Goal: Participate in discussion: Engage in conversation with other users on a specific topic

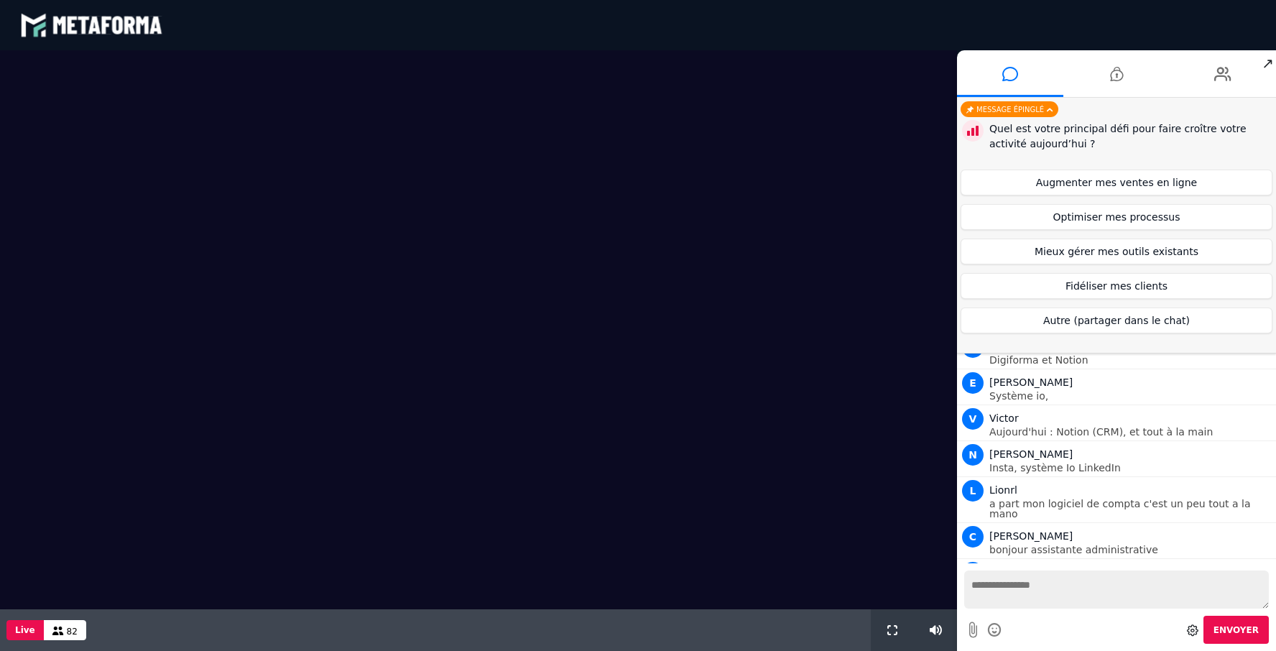
scroll to position [1006, 0]
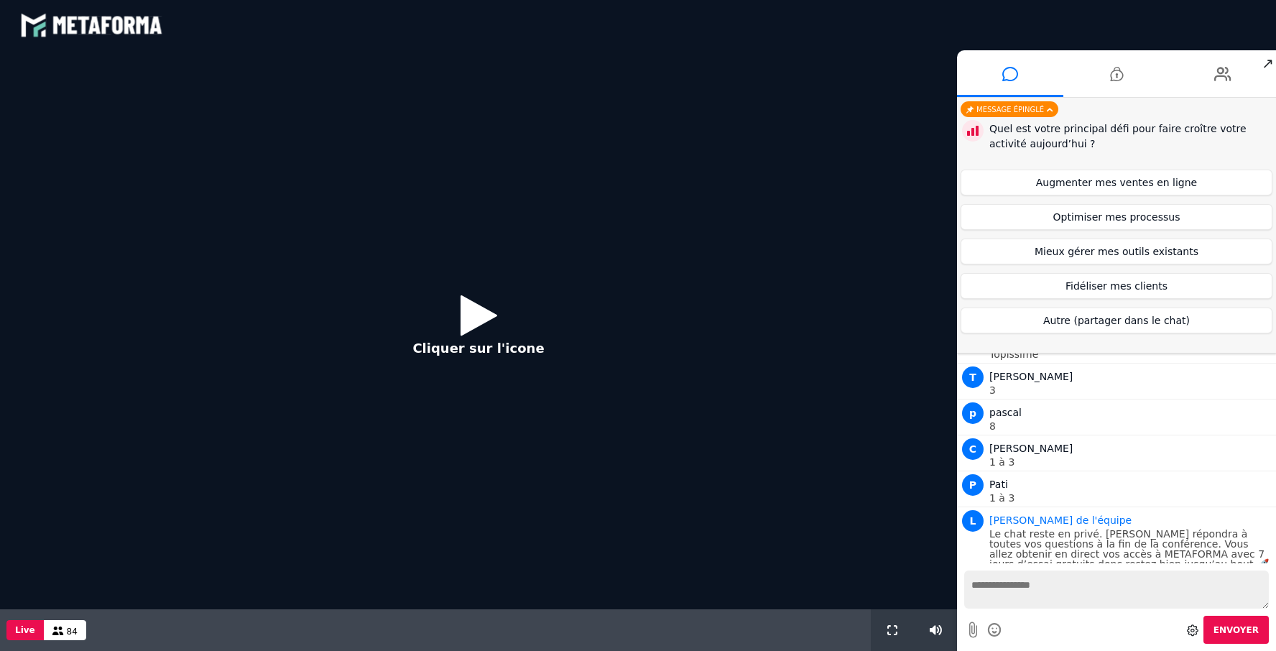
click at [469, 313] on icon at bounding box center [479, 315] width 37 height 47
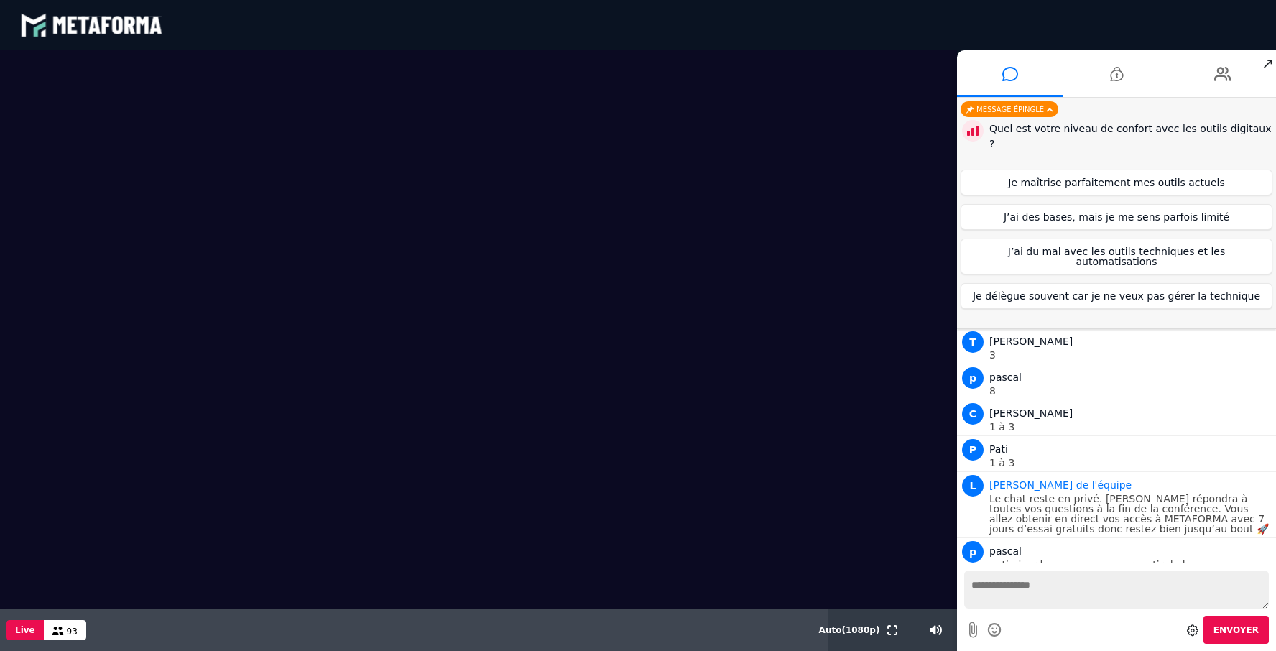
scroll to position [1042, 0]
click at [999, 170] on button "Je maîtrise parfaitement mes outils actuels" at bounding box center [1117, 183] width 312 height 26
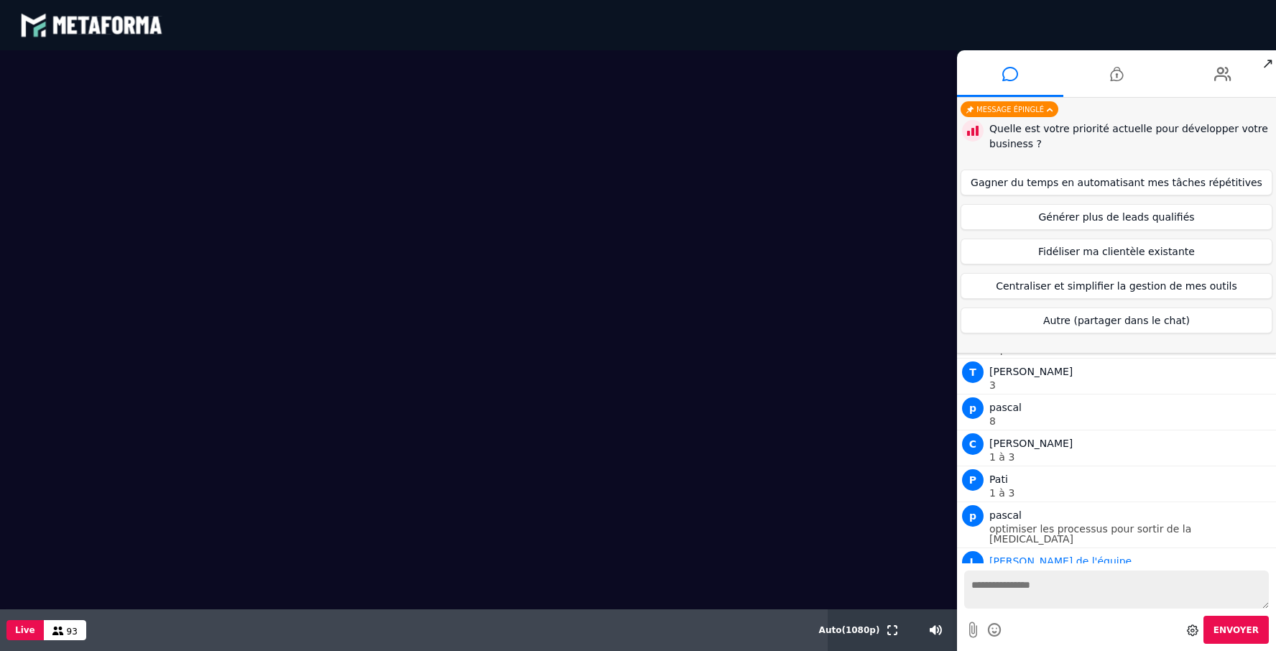
scroll to position [1078, 0]
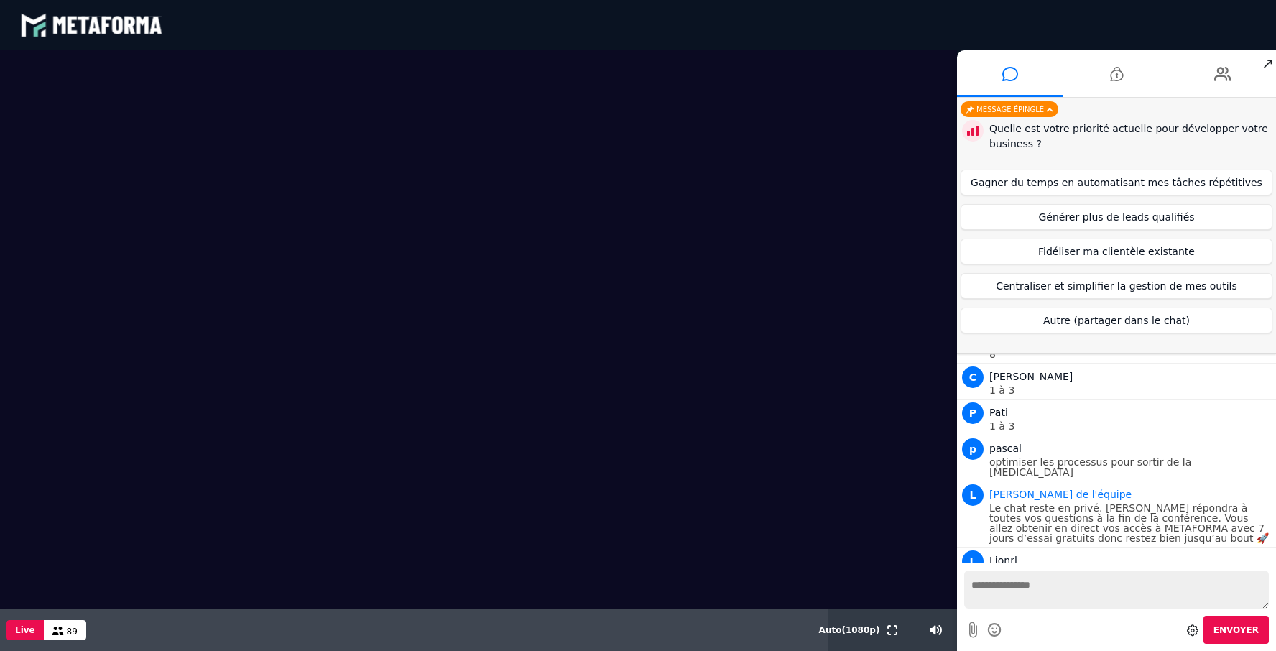
click at [1019, 589] on textarea at bounding box center [1116, 589] width 305 height 38
type textarea "**********"
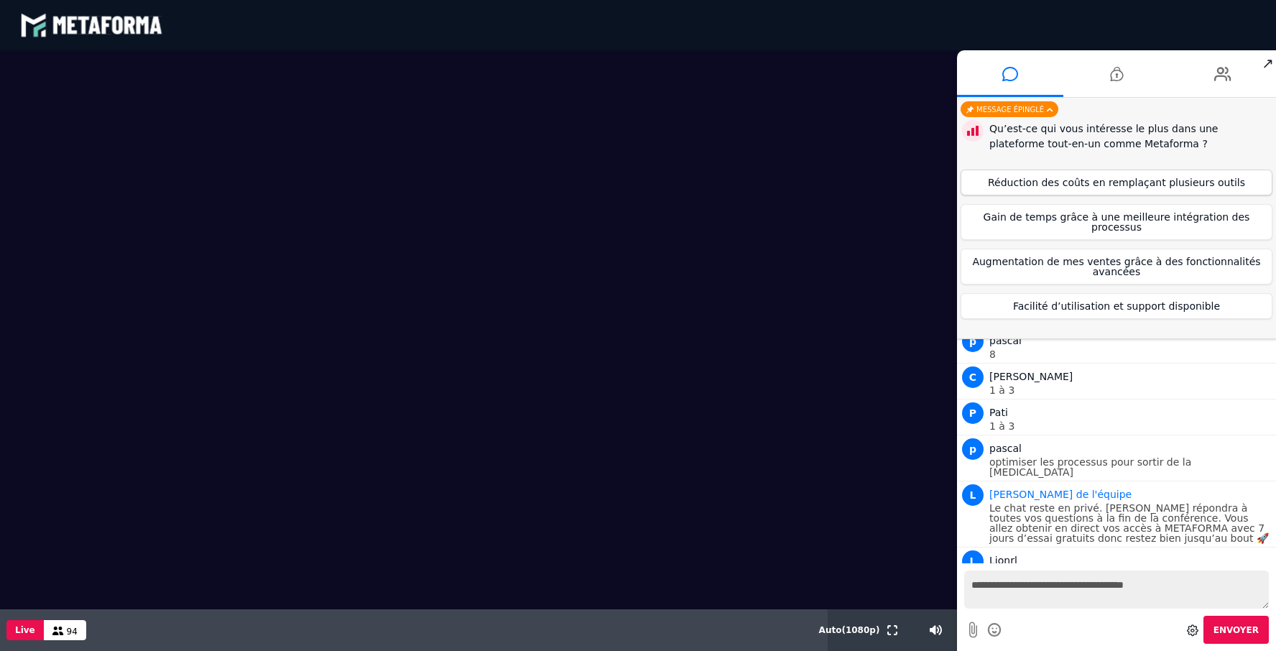
click at [1161, 180] on button "Réduction des coûts en remplaçant plusieurs outils" at bounding box center [1117, 183] width 312 height 26
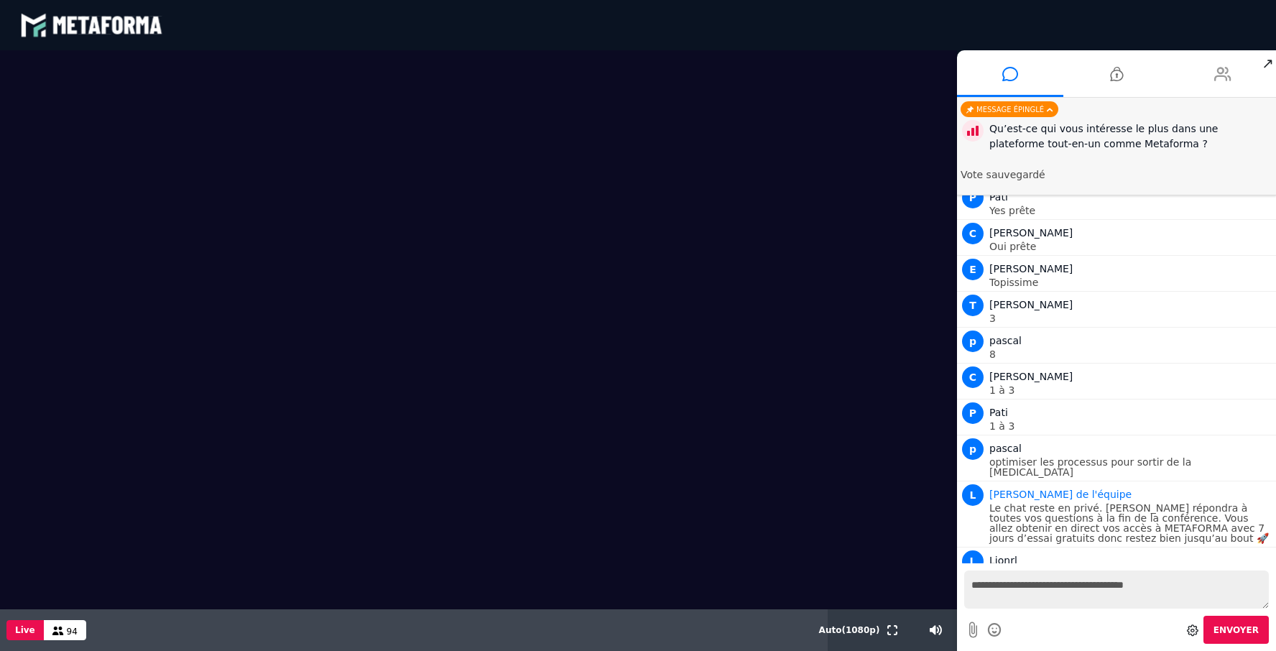
click at [1221, 85] on icon at bounding box center [1222, 74] width 17 height 36
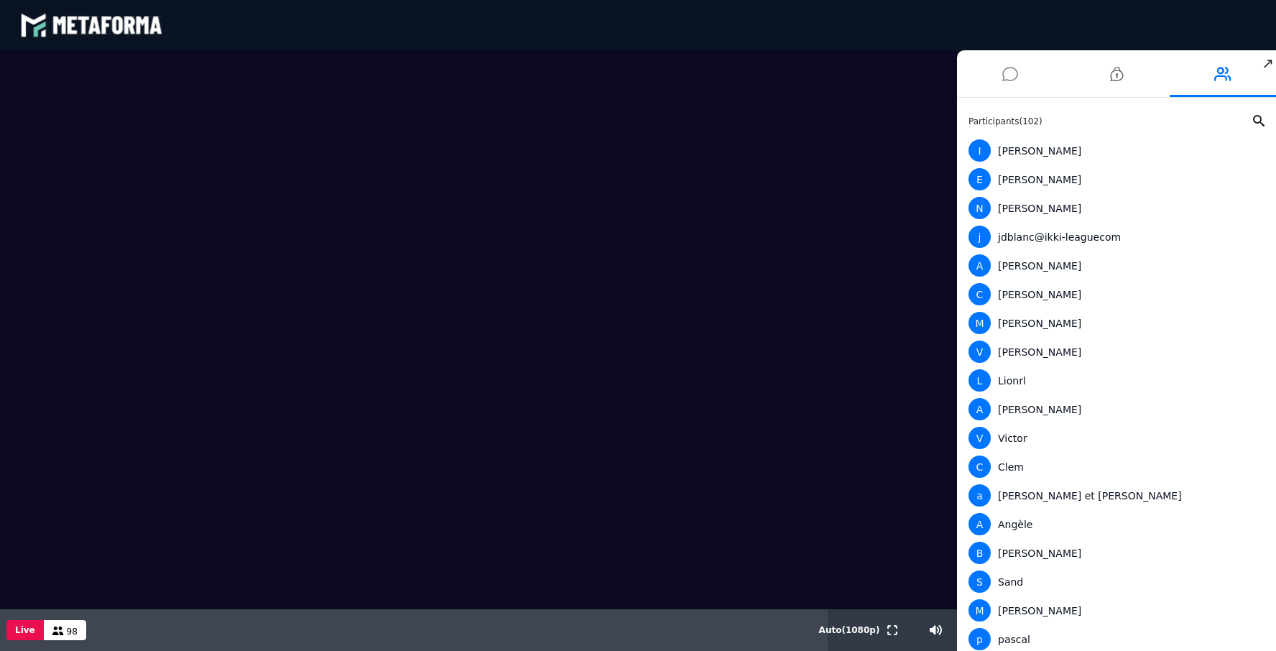
click at [1018, 68] on icon at bounding box center [1010, 74] width 16 height 36
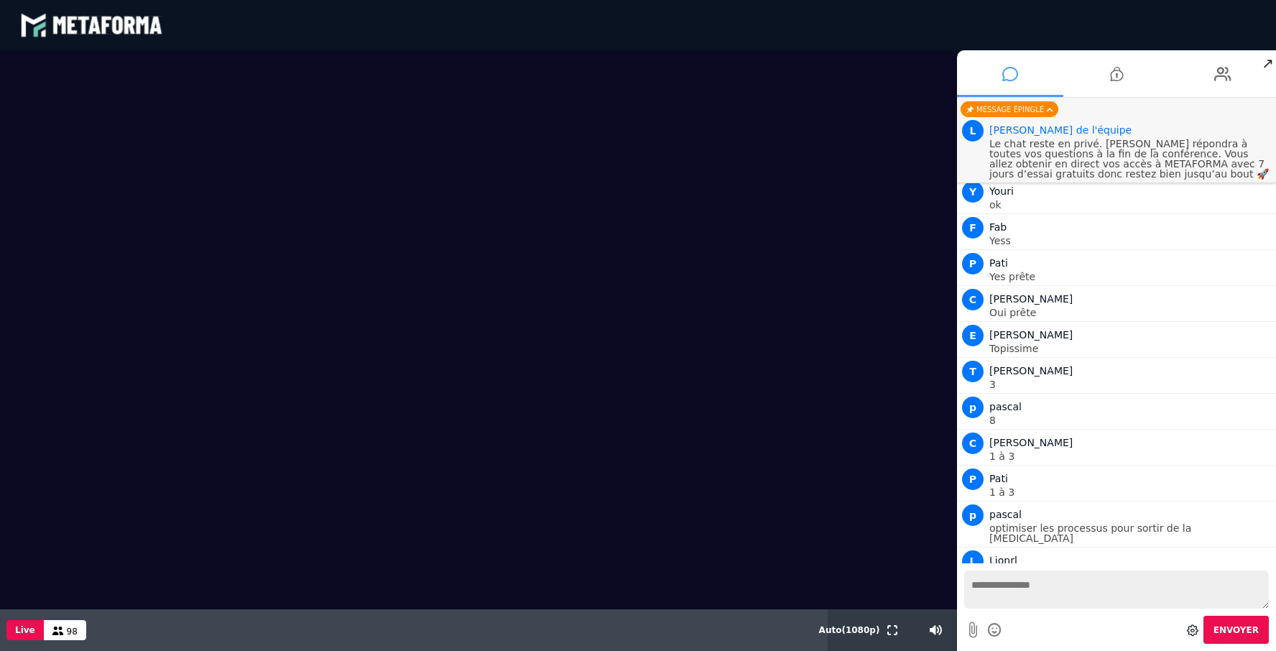
scroll to position [1047, 0]
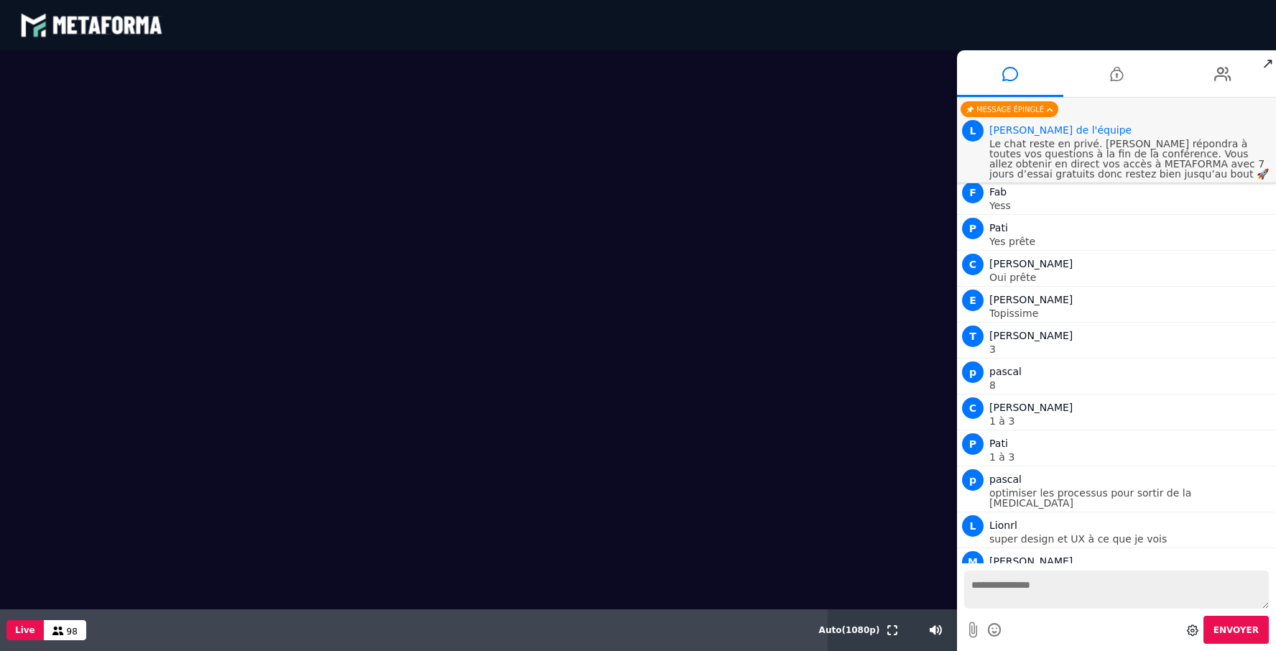
click at [996, 598] on textarea at bounding box center [1116, 589] width 305 height 38
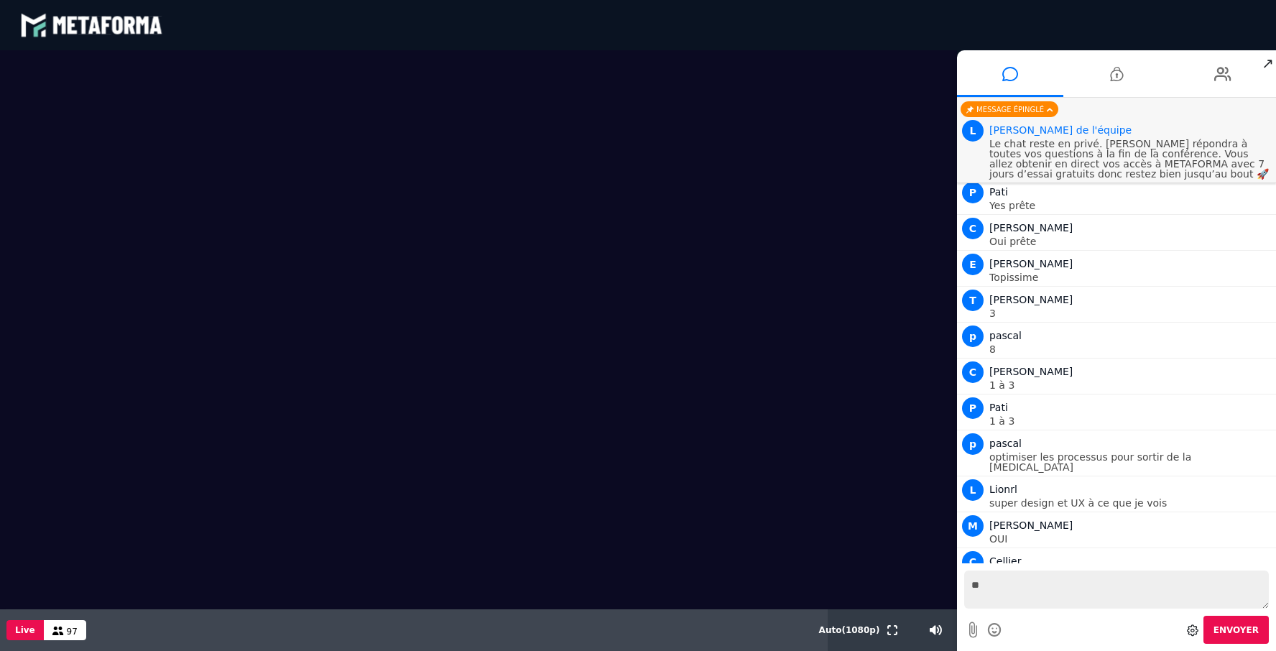
type textarea "***"
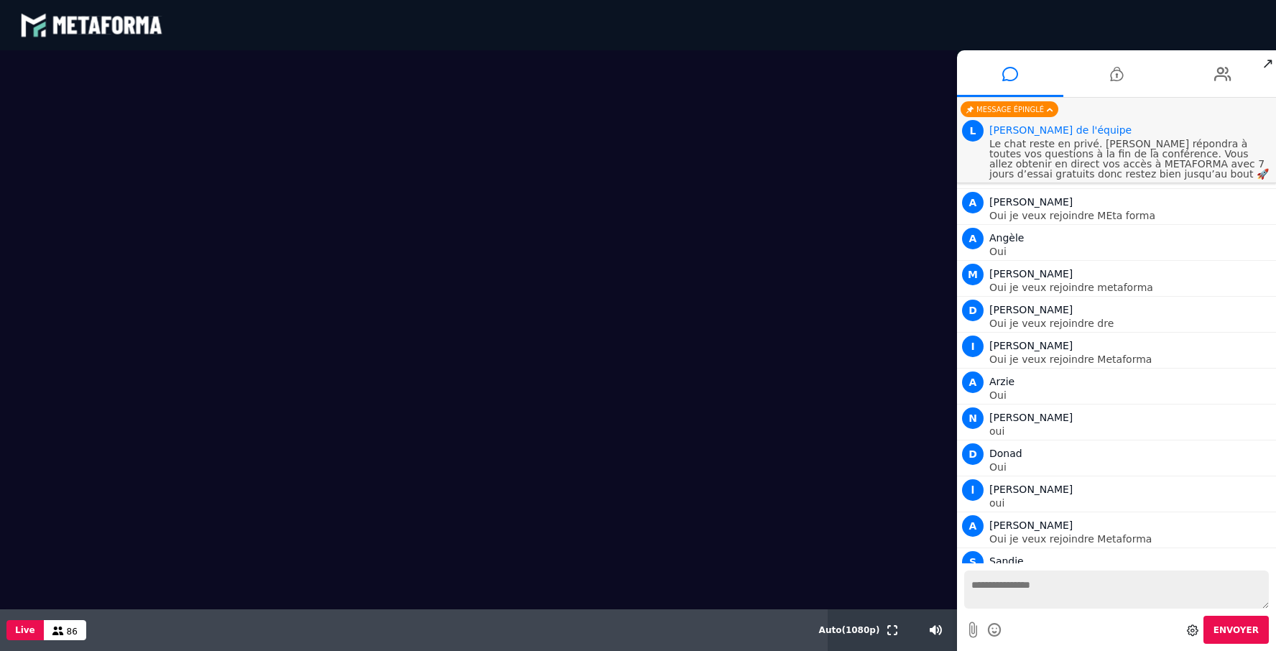
scroll to position [2376, 0]
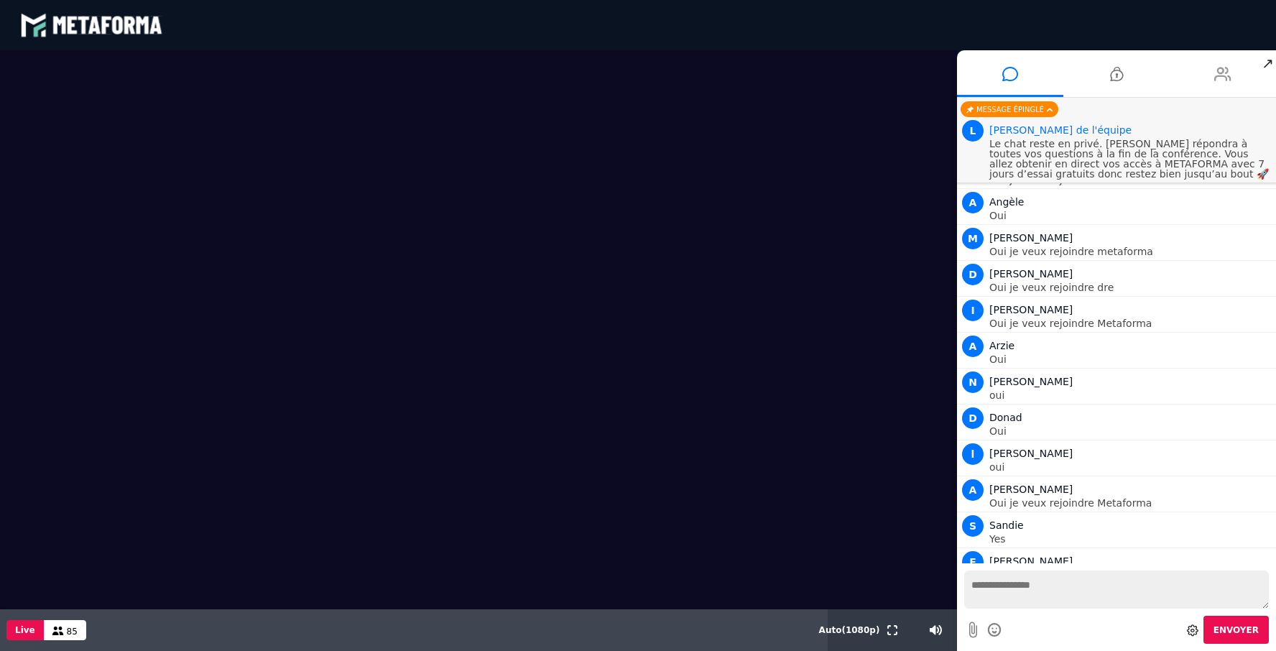
click at [1224, 74] on icon at bounding box center [1222, 74] width 17 height 36
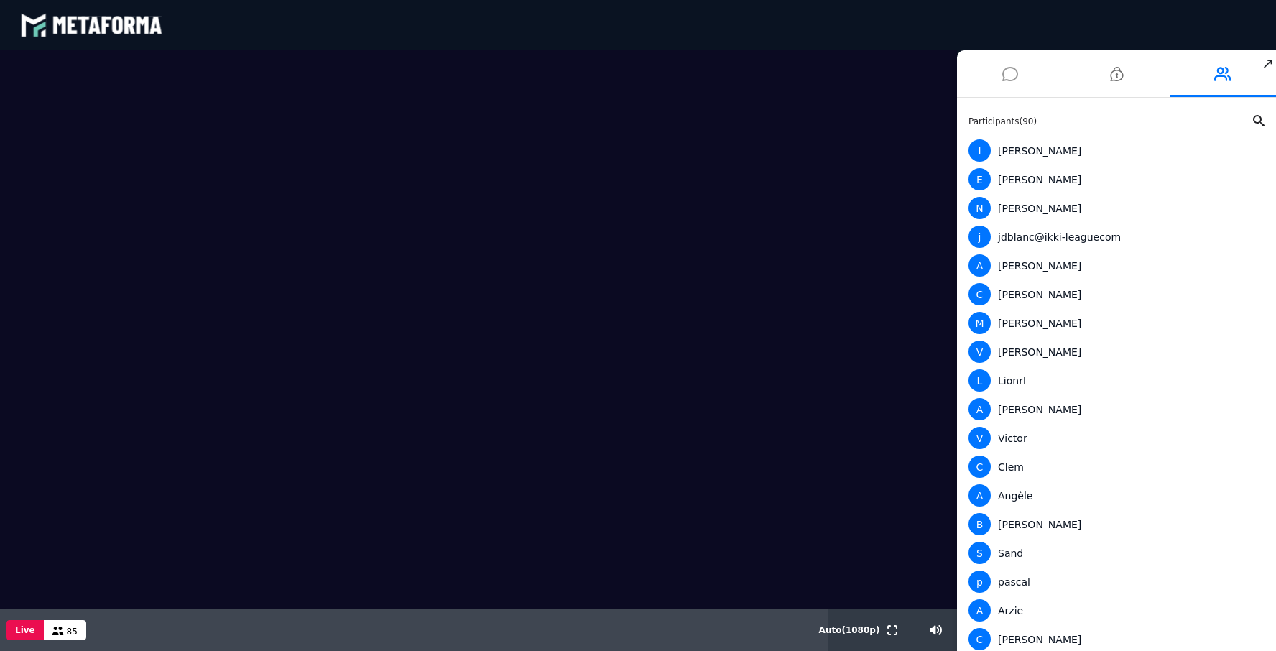
click at [1013, 70] on icon at bounding box center [1010, 74] width 16 height 36
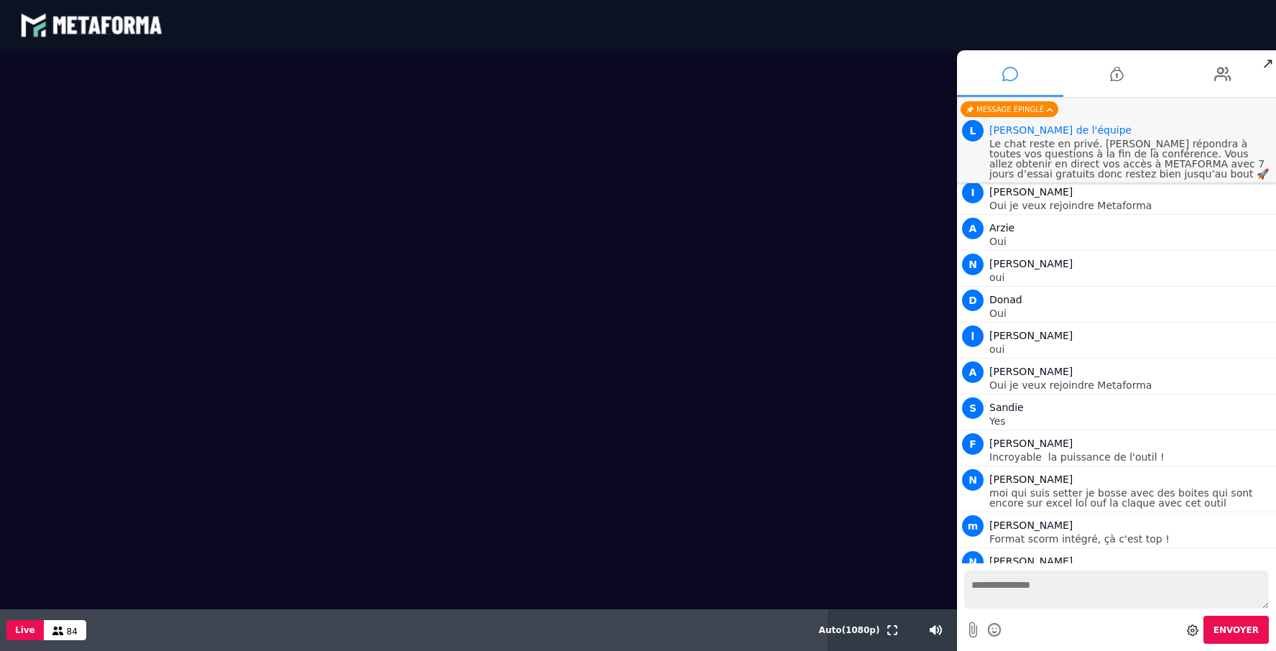
scroll to position [2530, 0]
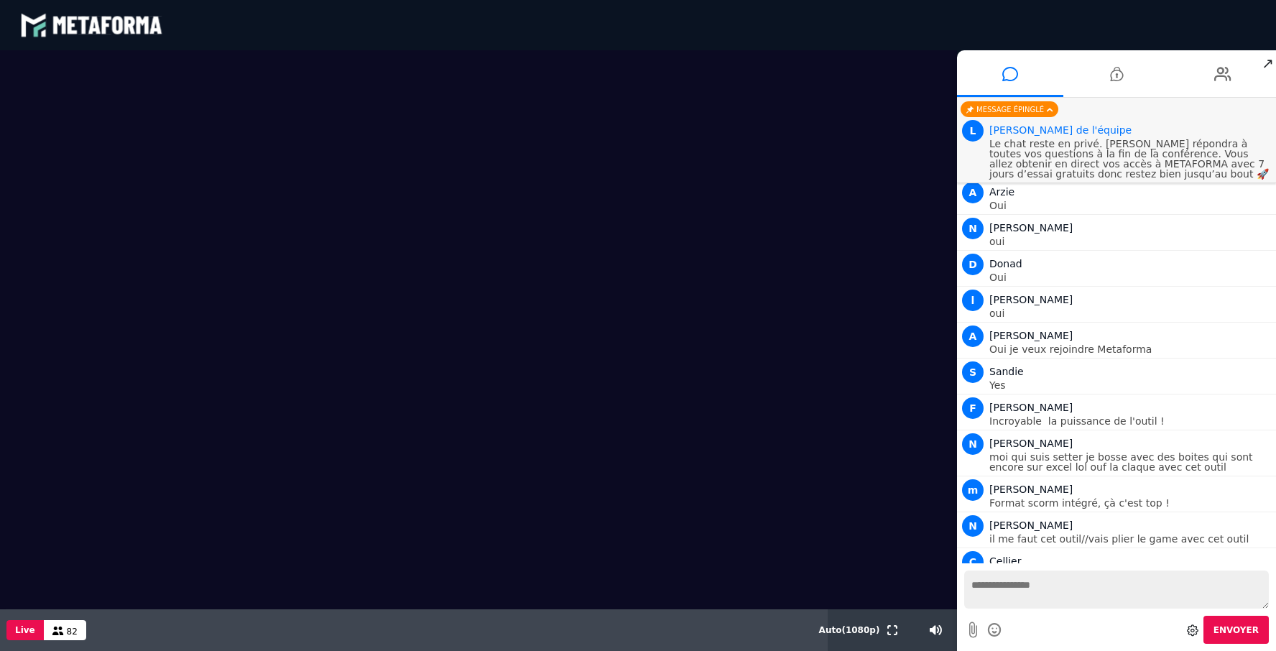
click at [374, 442] on video at bounding box center [478, 329] width 957 height 559
click at [509, 502] on video at bounding box center [478, 329] width 957 height 559
click at [795, 63] on video at bounding box center [478, 329] width 957 height 559
click at [105, 559] on video at bounding box center [478, 329] width 957 height 559
click at [388, 503] on video at bounding box center [478, 329] width 957 height 559
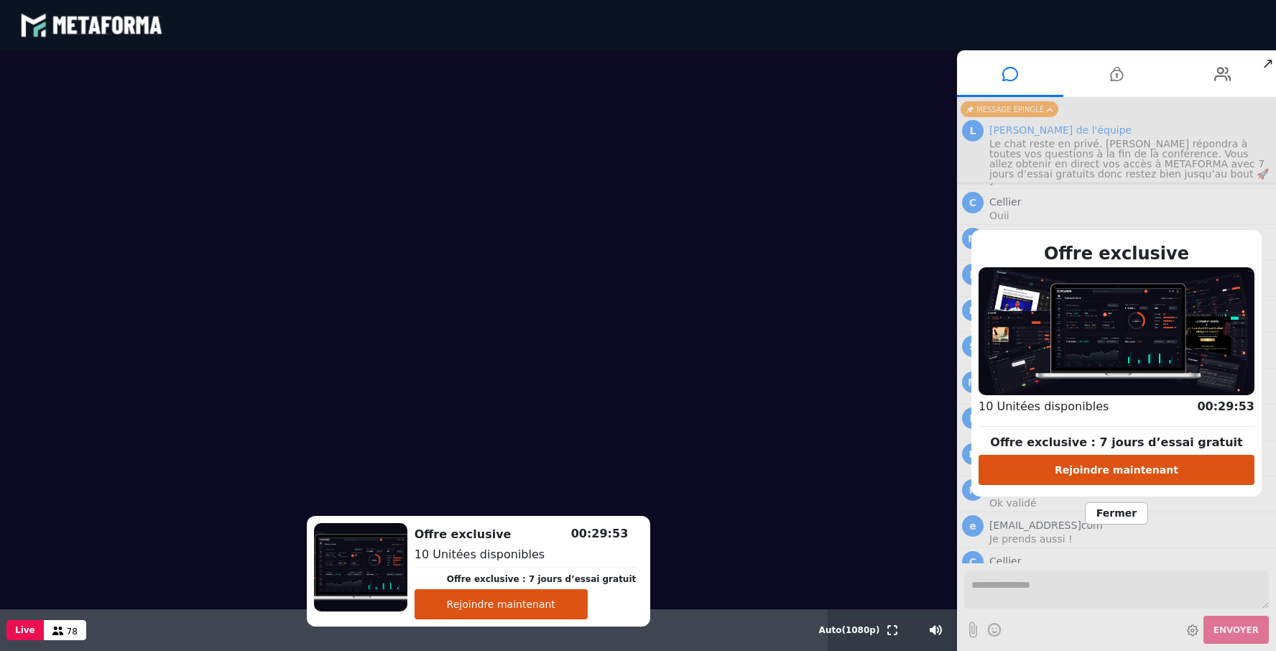
scroll to position [3104, 0]
